Goal: Information Seeking & Learning: Learn about a topic

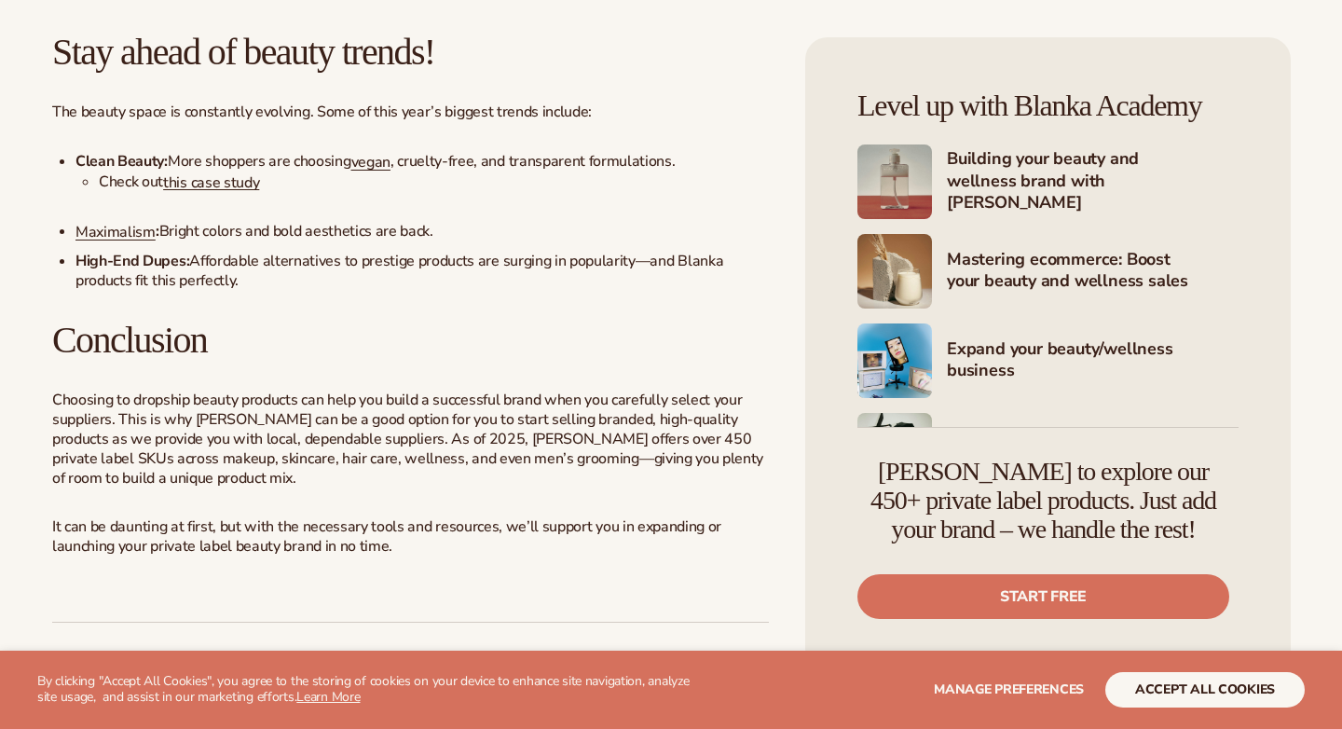
scroll to position [5916, 0]
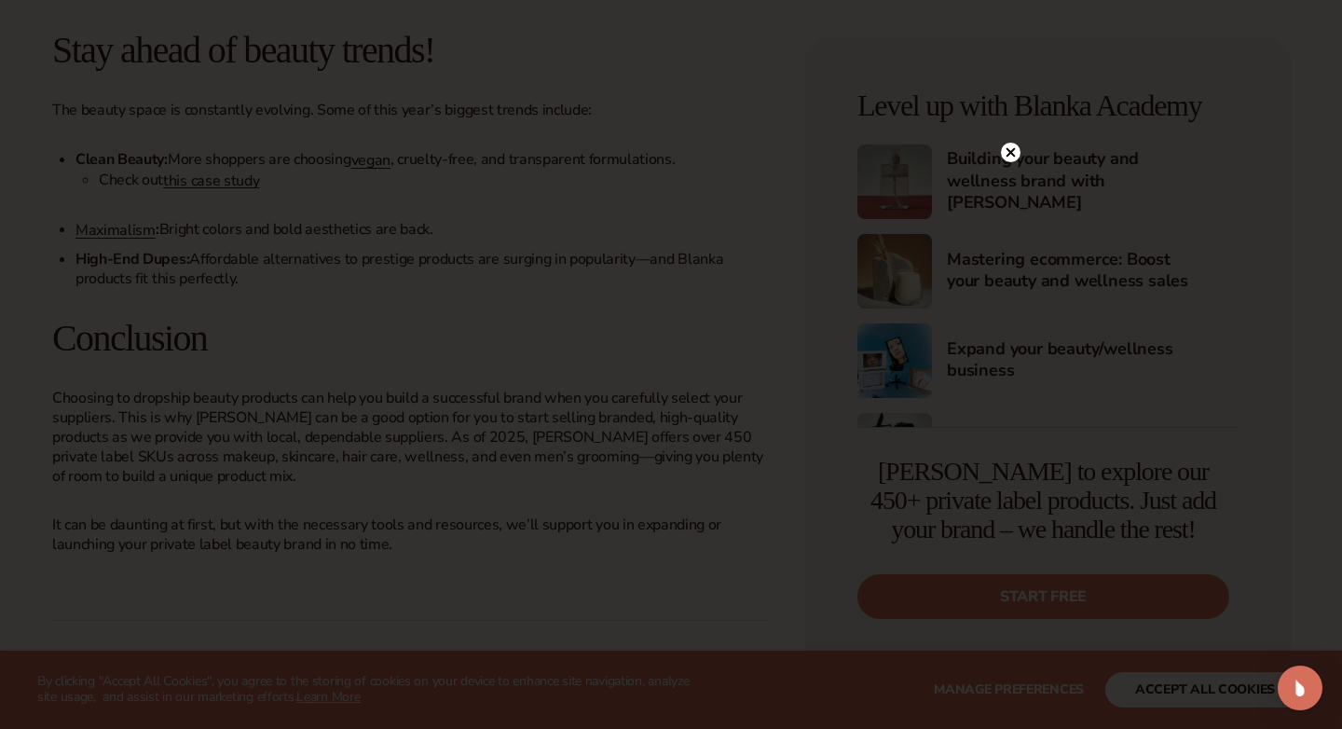
click at [1010, 155] on circle at bounding box center [1011, 153] width 20 height 20
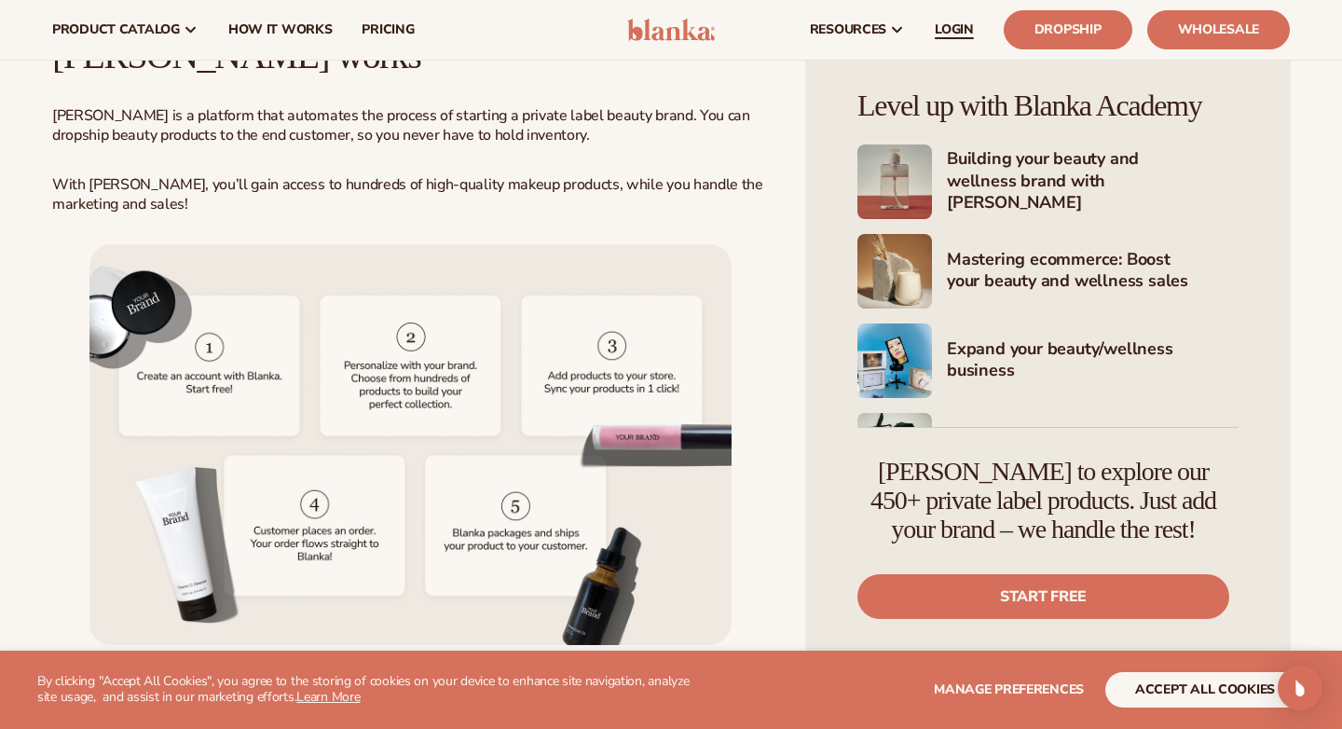
scroll to position [4184, 0]
click at [1041, 27] on link "Dropship" at bounding box center [1068, 29] width 129 height 39
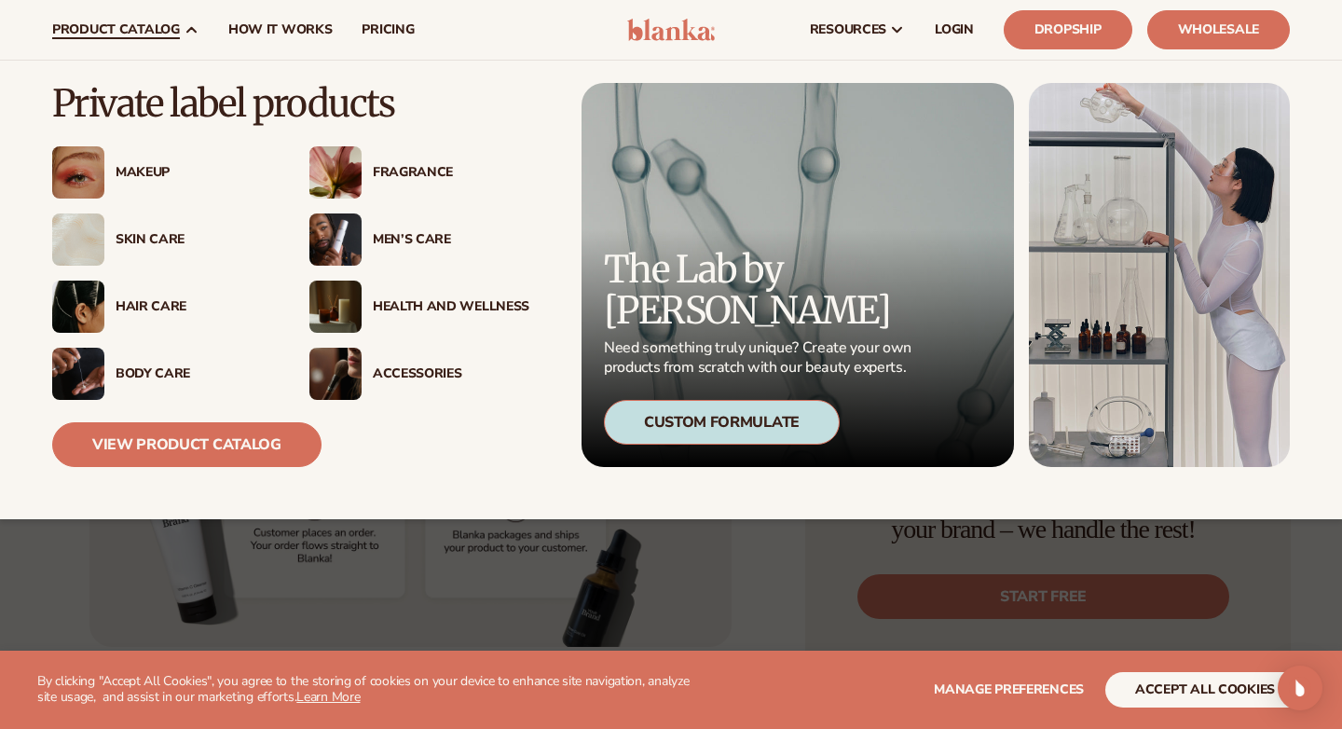
click at [162, 239] on div "Skin Care" at bounding box center [194, 240] width 157 height 16
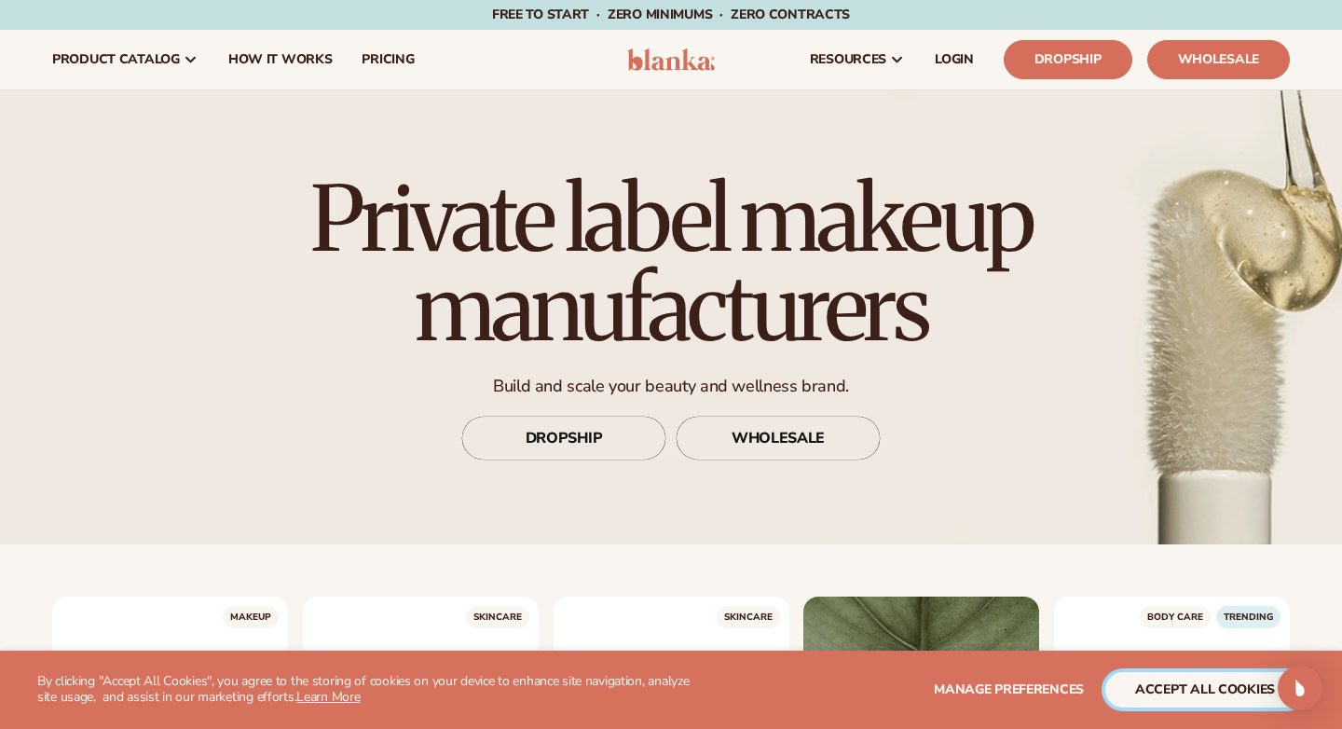
click at [1160, 698] on button "accept all cookies" at bounding box center [1205, 689] width 199 height 35
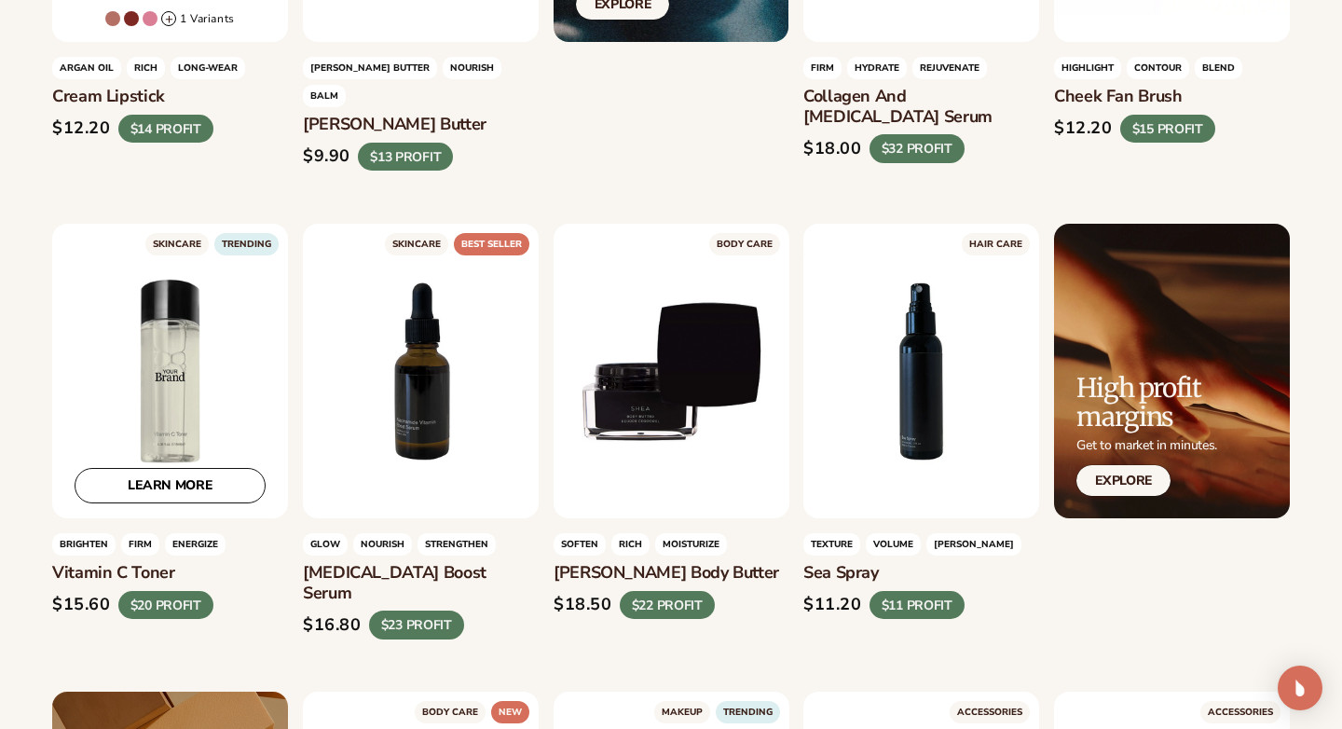
scroll to position [2651, 0]
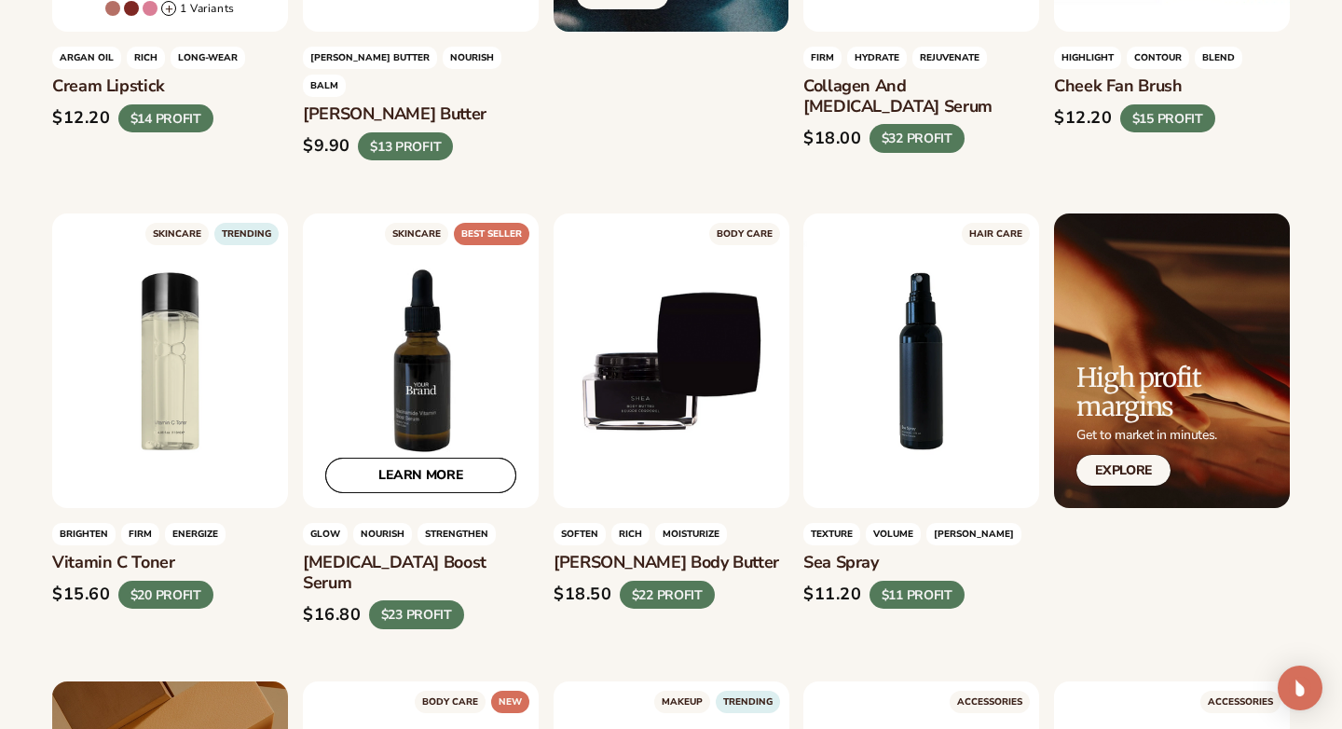
click at [420, 458] on link "LEARN MORE" at bounding box center [420, 475] width 191 height 35
click at [415, 213] on div "LEARN MORE" at bounding box center [421, 360] width 236 height 295
click at [475, 213] on div "LEARN MORE" at bounding box center [421, 360] width 236 height 295
click at [441, 458] on link "LEARN MORE" at bounding box center [420, 475] width 191 height 35
